Goal: Task Accomplishment & Management: Manage account settings

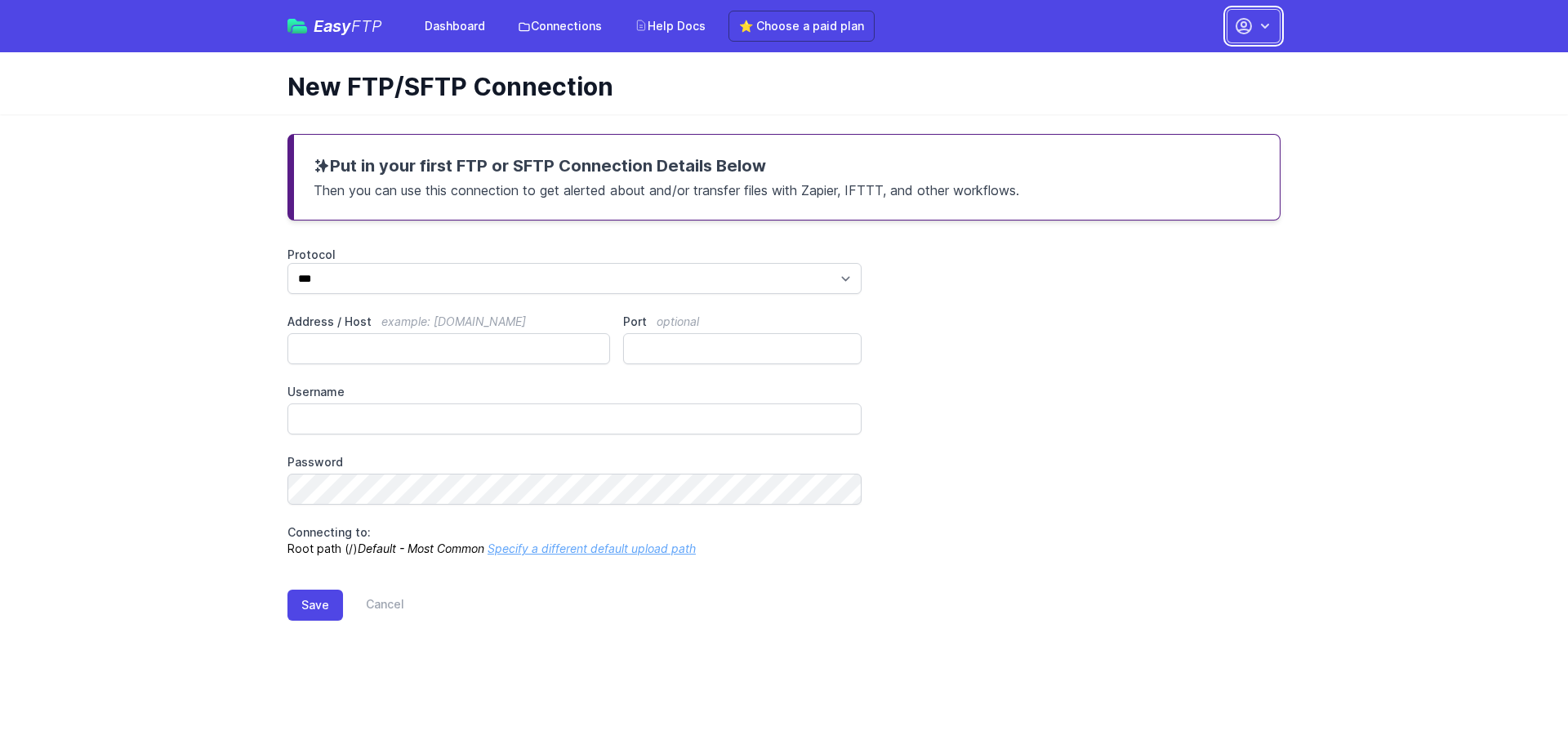
click at [1259, 21] on icon "button" at bounding box center [1265, 26] width 17 height 17
click at [1230, 63] on link "Account Settings" at bounding box center [1201, 68] width 157 height 30
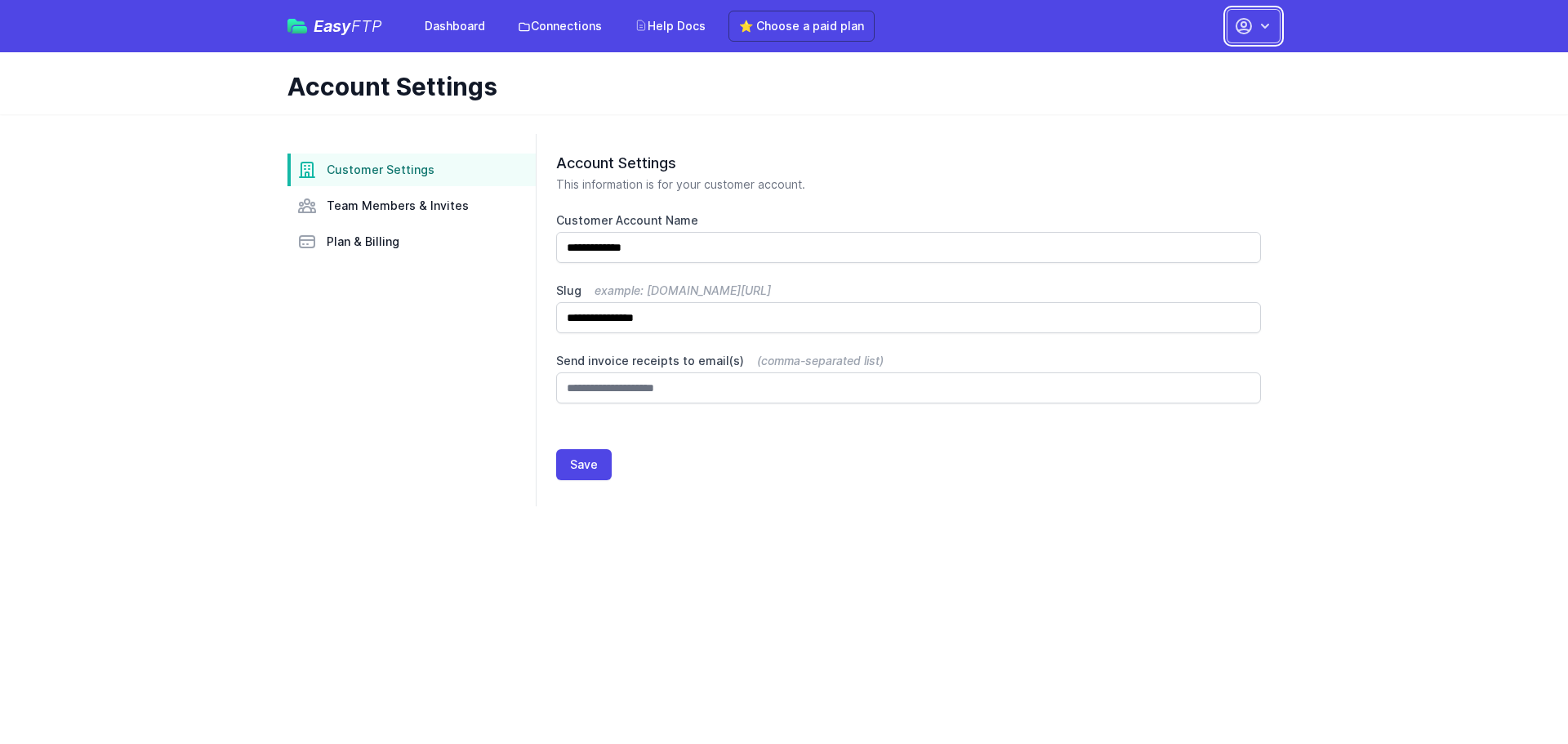
click at [1250, 31] on icon "button" at bounding box center [1243, 26] width 15 height 15
click at [1175, 94] on link "Your Profile" at bounding box center [1201, 97] width 157 height 30
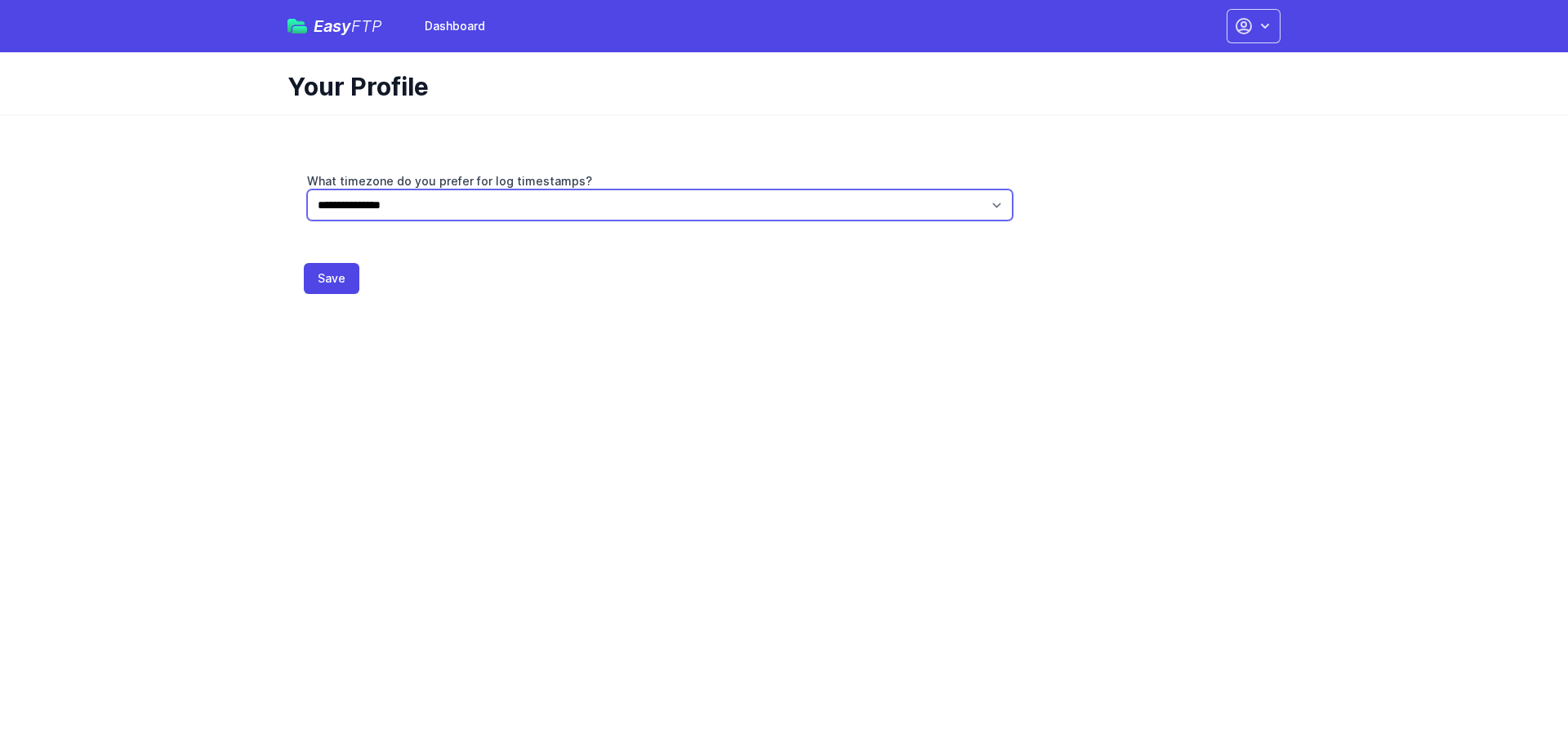
click at [627, 205] on select "**********" at bounding box center [660, 205] width 705 height 31
select select "******"
click at [307, 190] on select "**********" at bounding box center [660, 205] width 705 height 31
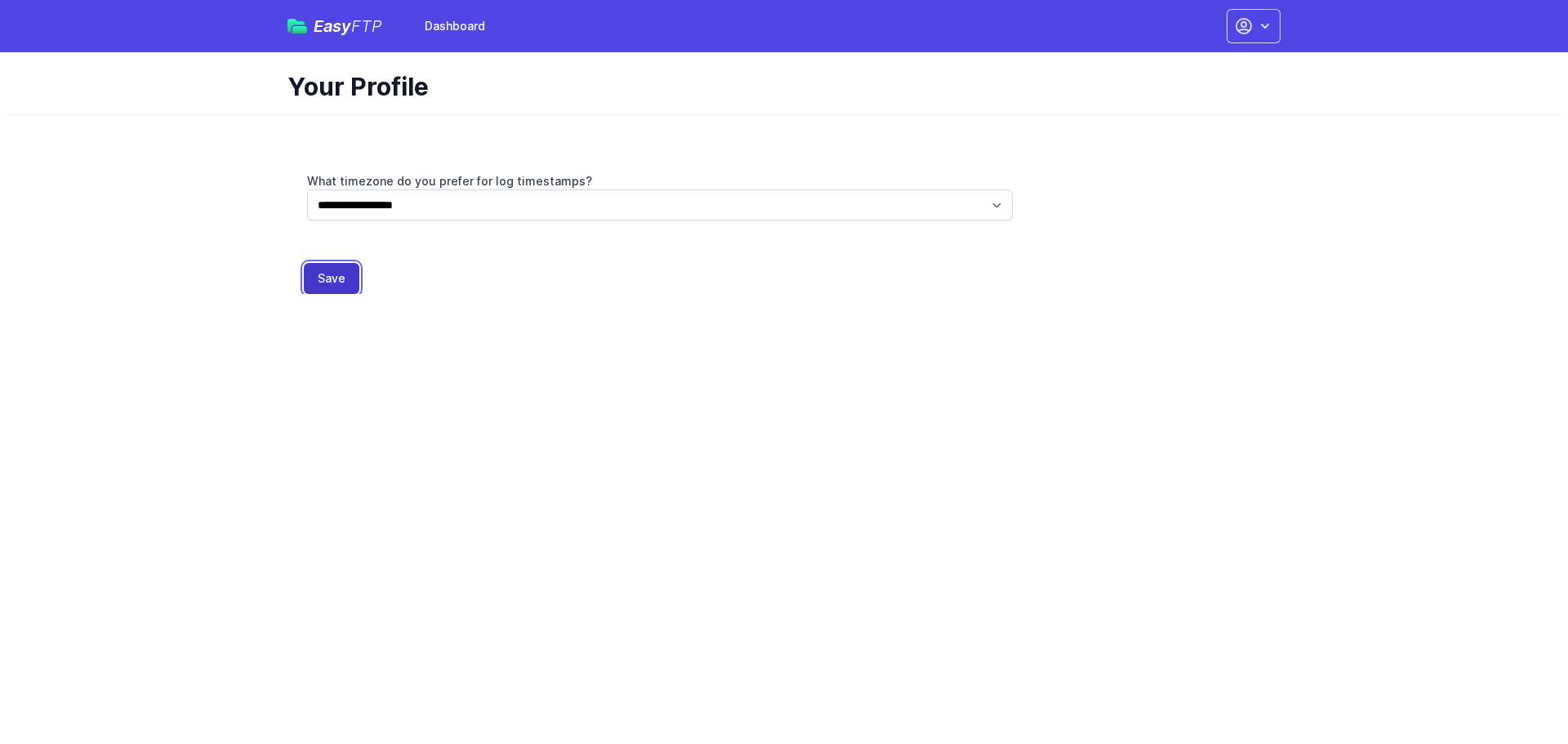
click at [326, 285] on button "Save" at bounding box center [331, 278] width 55 height 31
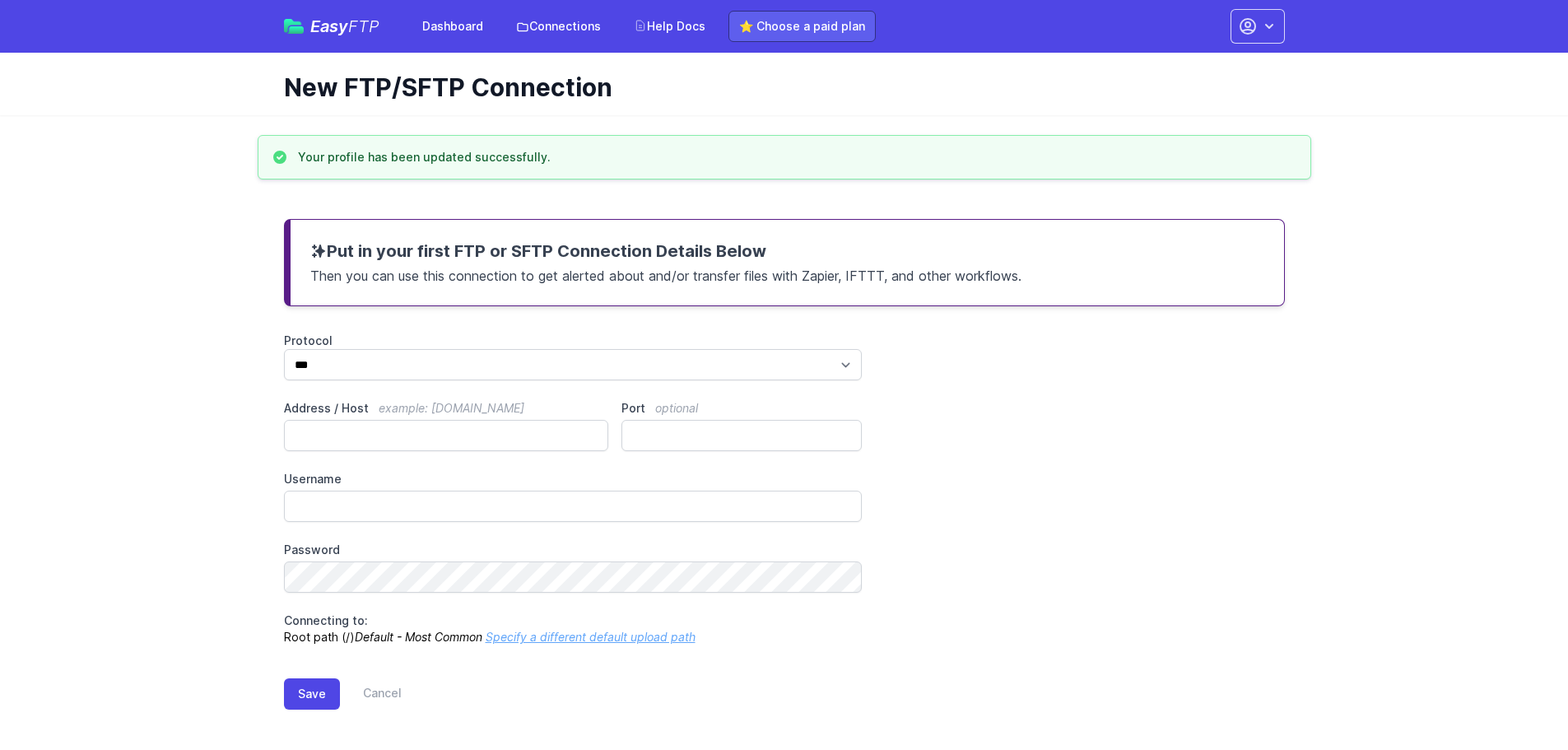
click at [764, 26] on link "⭐ Choose a paid plan" at bounding box center [802, 26] width 147 height 31
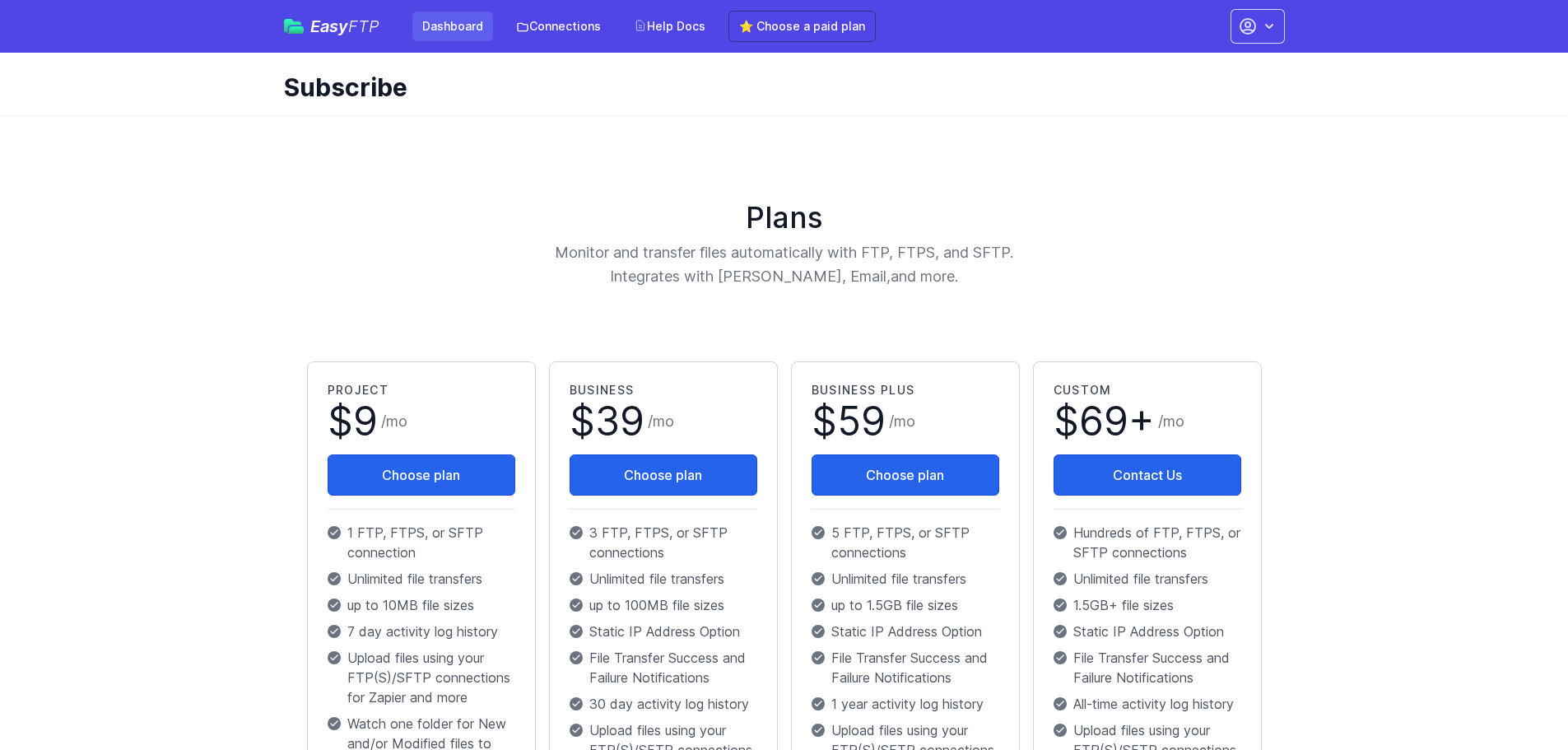
click at [476, 19] on link "Dashboard" at bounding box center [452, 27] width 81 height 30
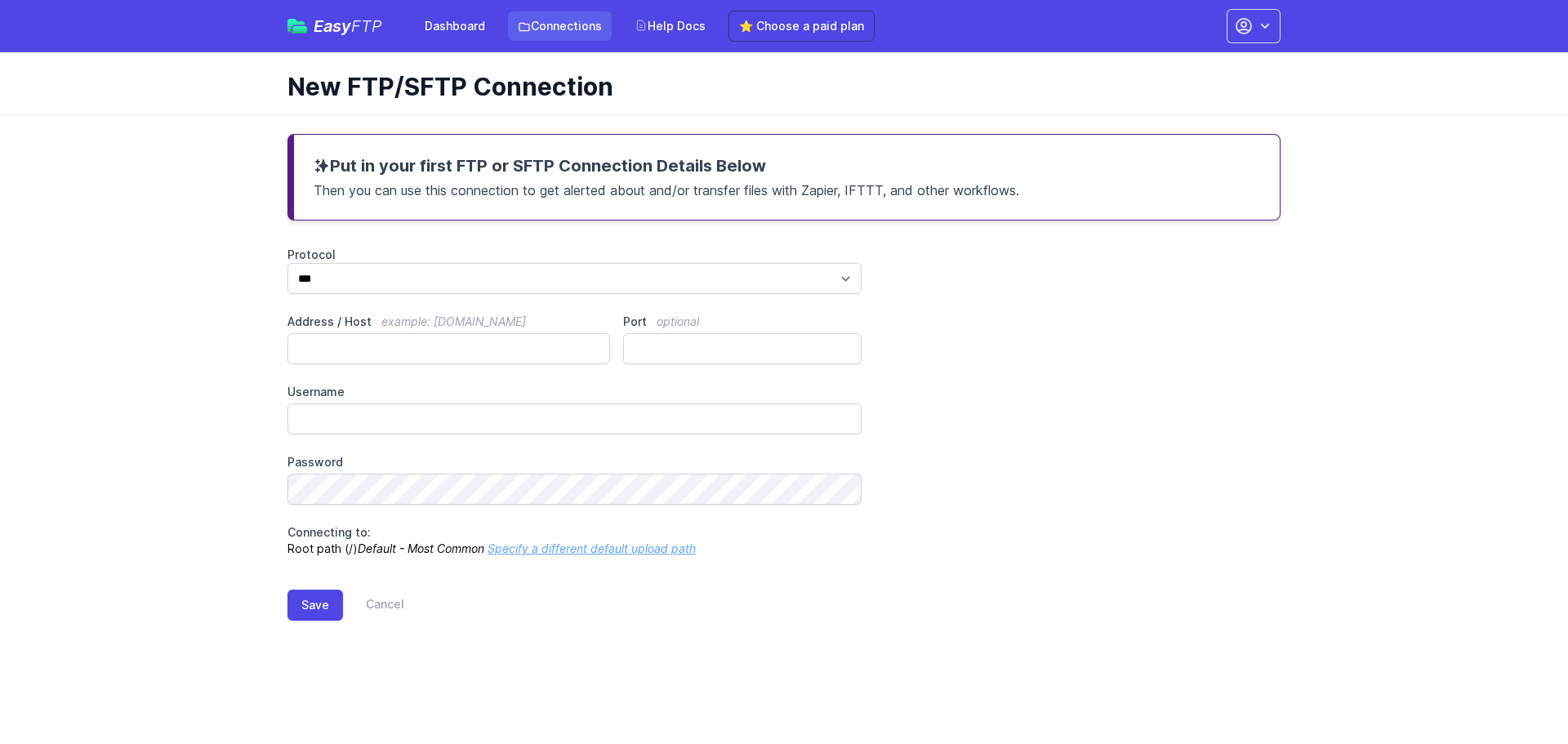
click at [550, 28] on link "Connections" at bounding box center [559, 27] width 104 height 30
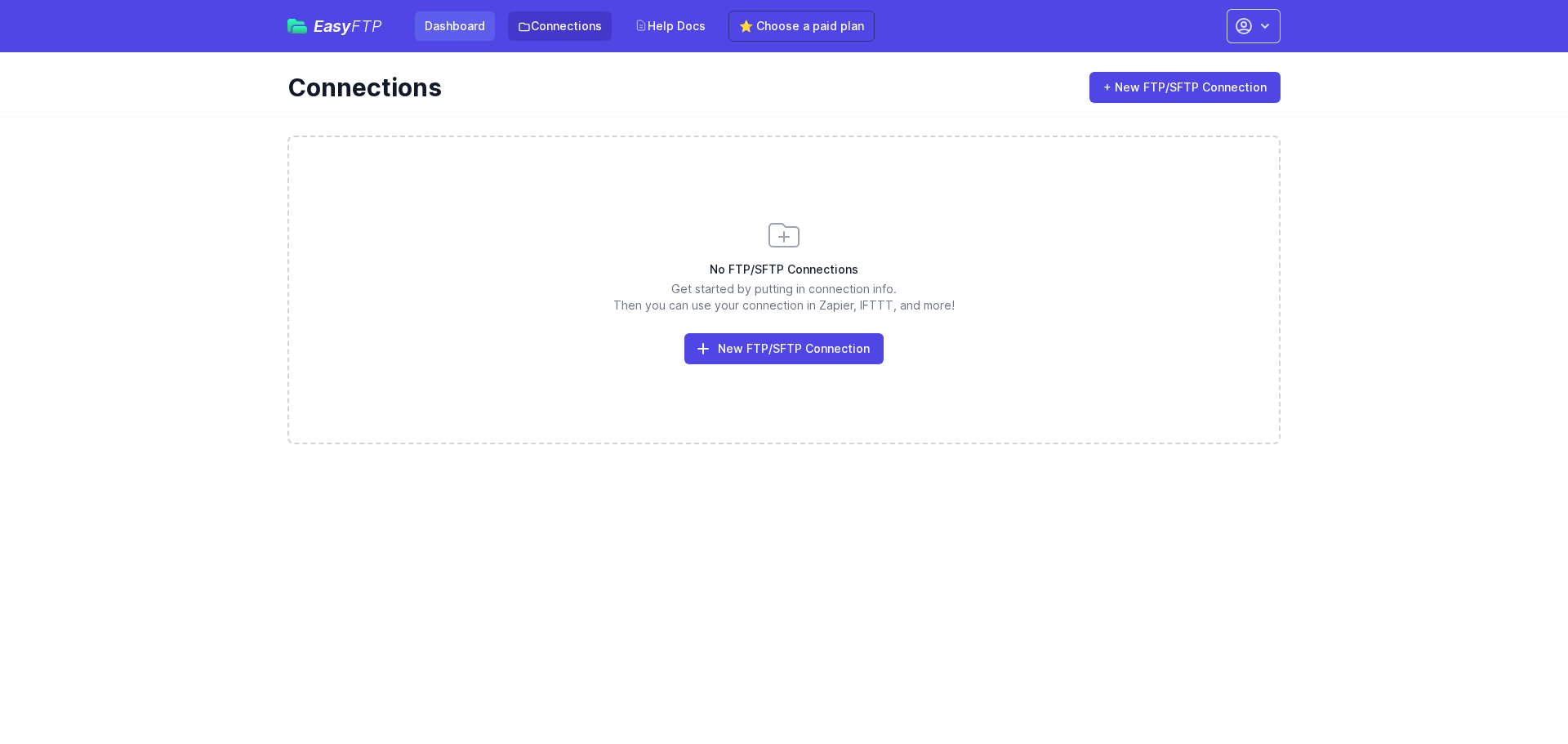
click at [467, 32] on link "Dashboard" at bounding box center [454, 27] width 80 height 30
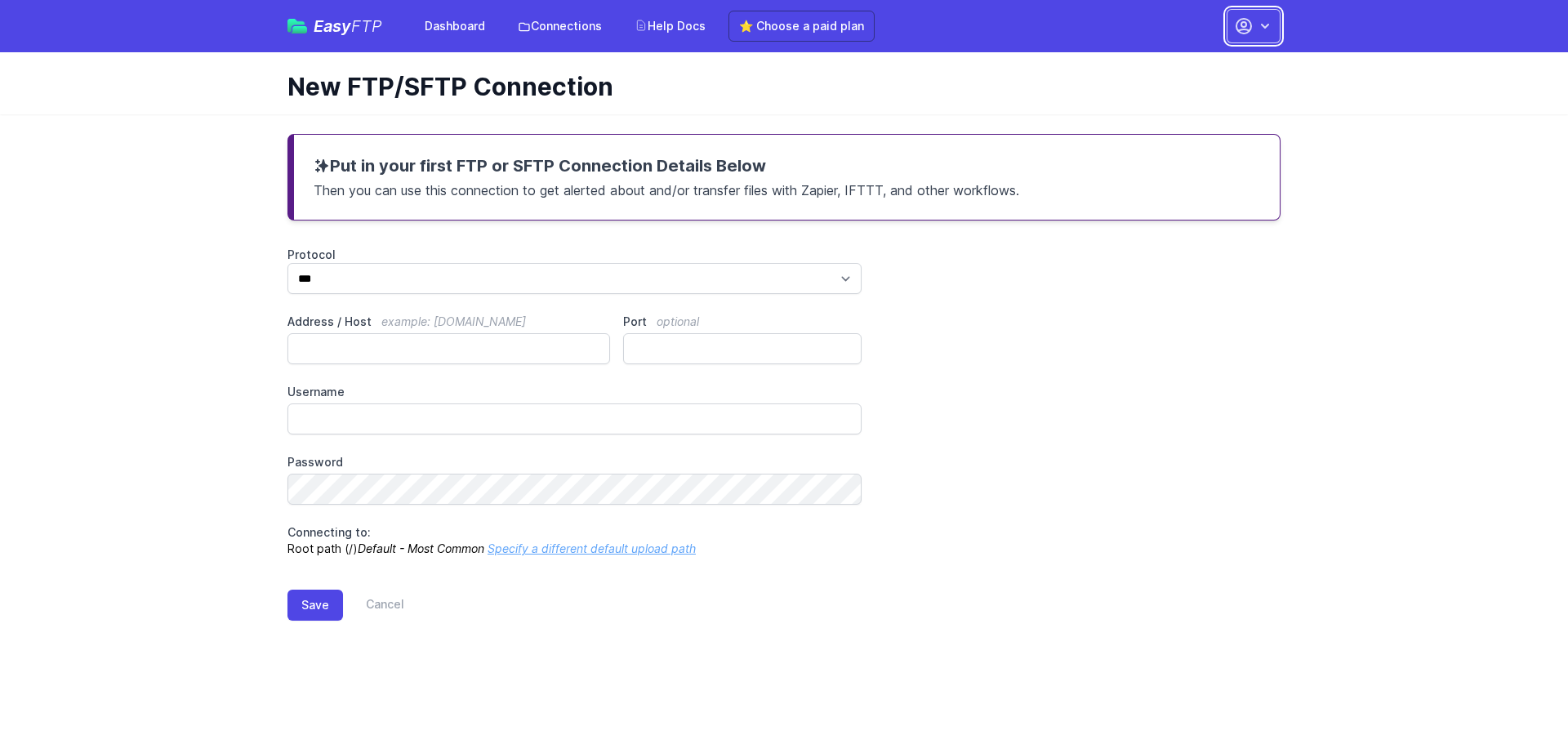
click at [1260, 26] on icon "button" at bounding box center [1265, 26] width 17 height 17
click at [1210, 67] on link "Account Settings" at bounding box center [1201, 68] width 157 height 30
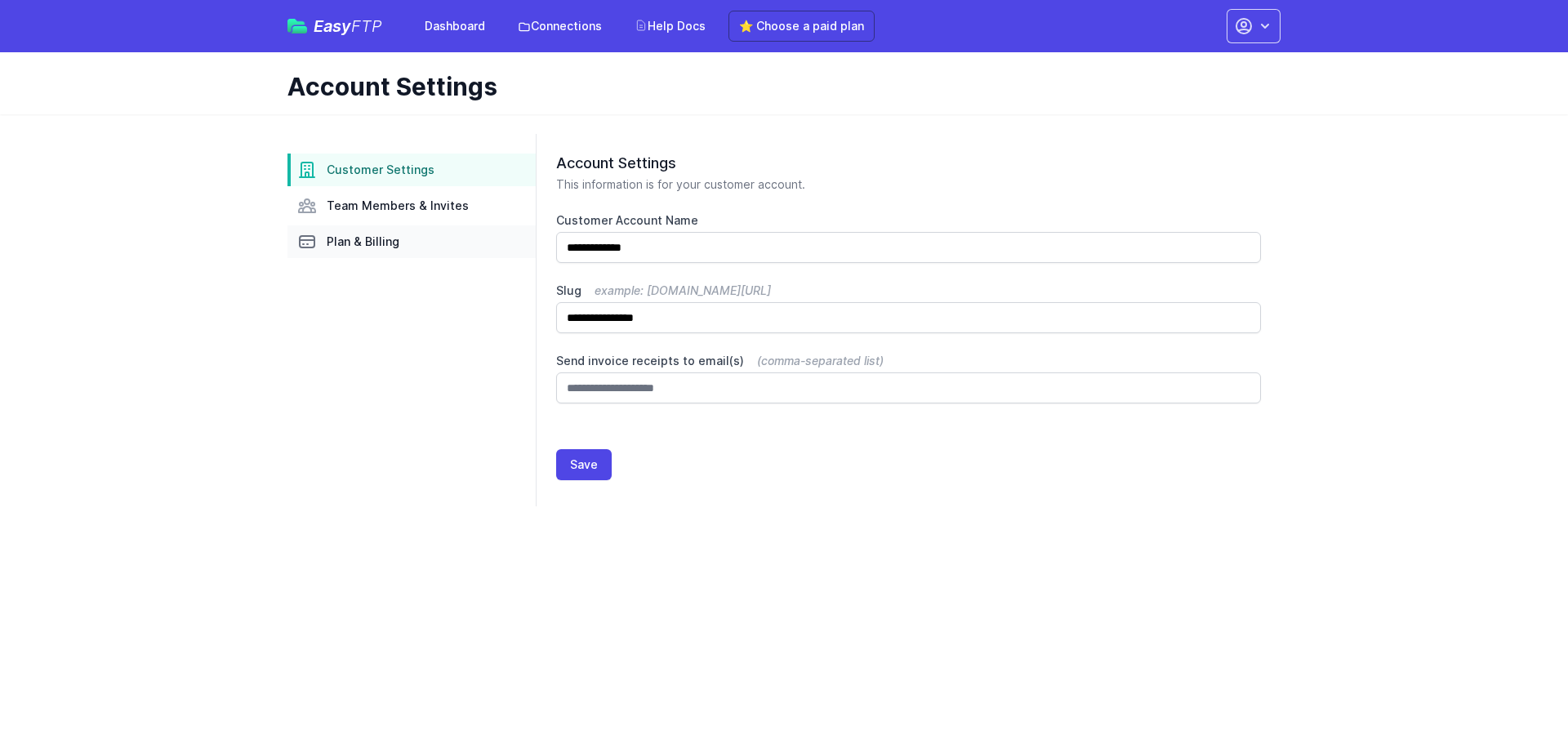
click at [366, 242] on span "Plan & Billing" at bounding box center [364, 241] width 73 height 17
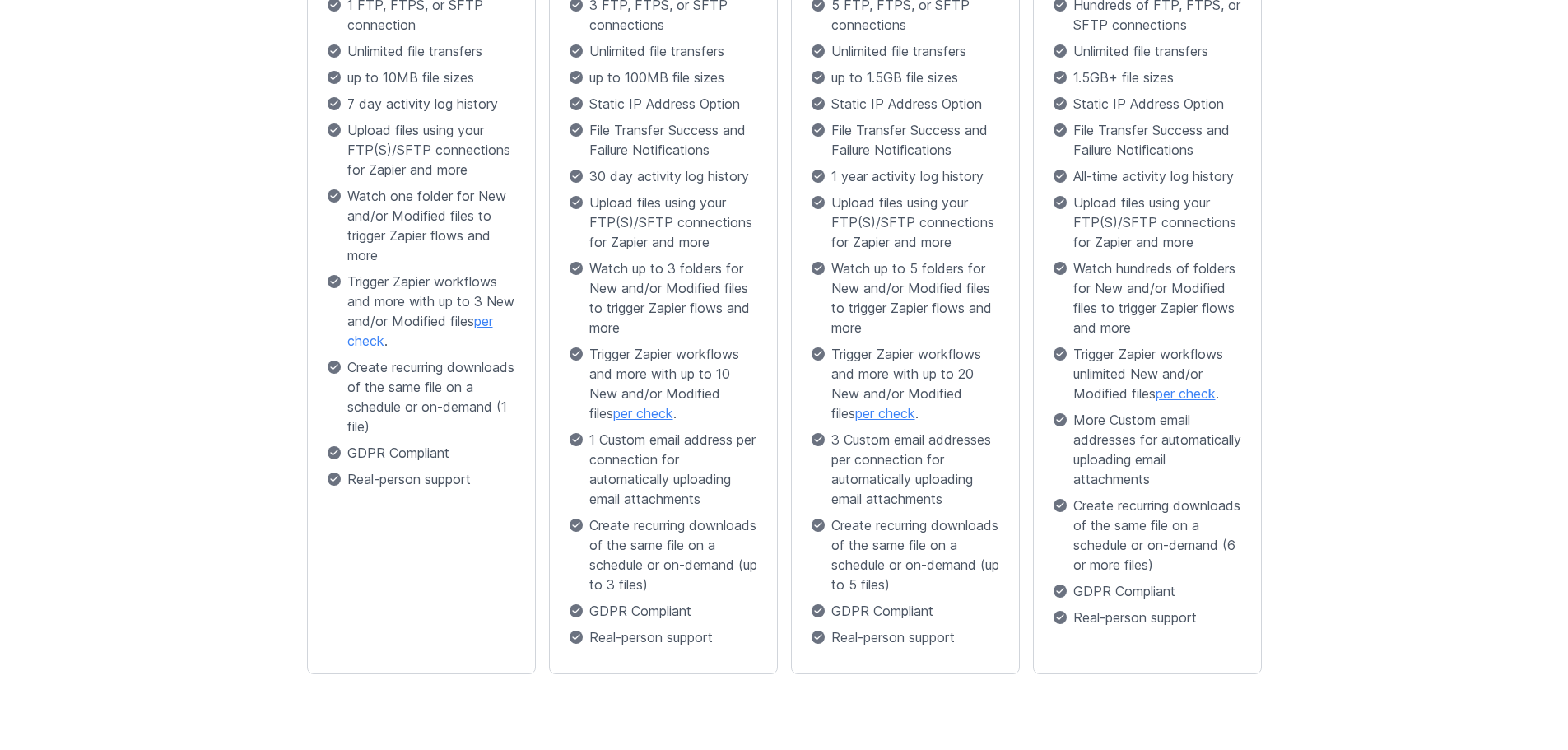
scroll to position [557, 0]
